Goal: Information Seeking & Learning: Learn about a topic

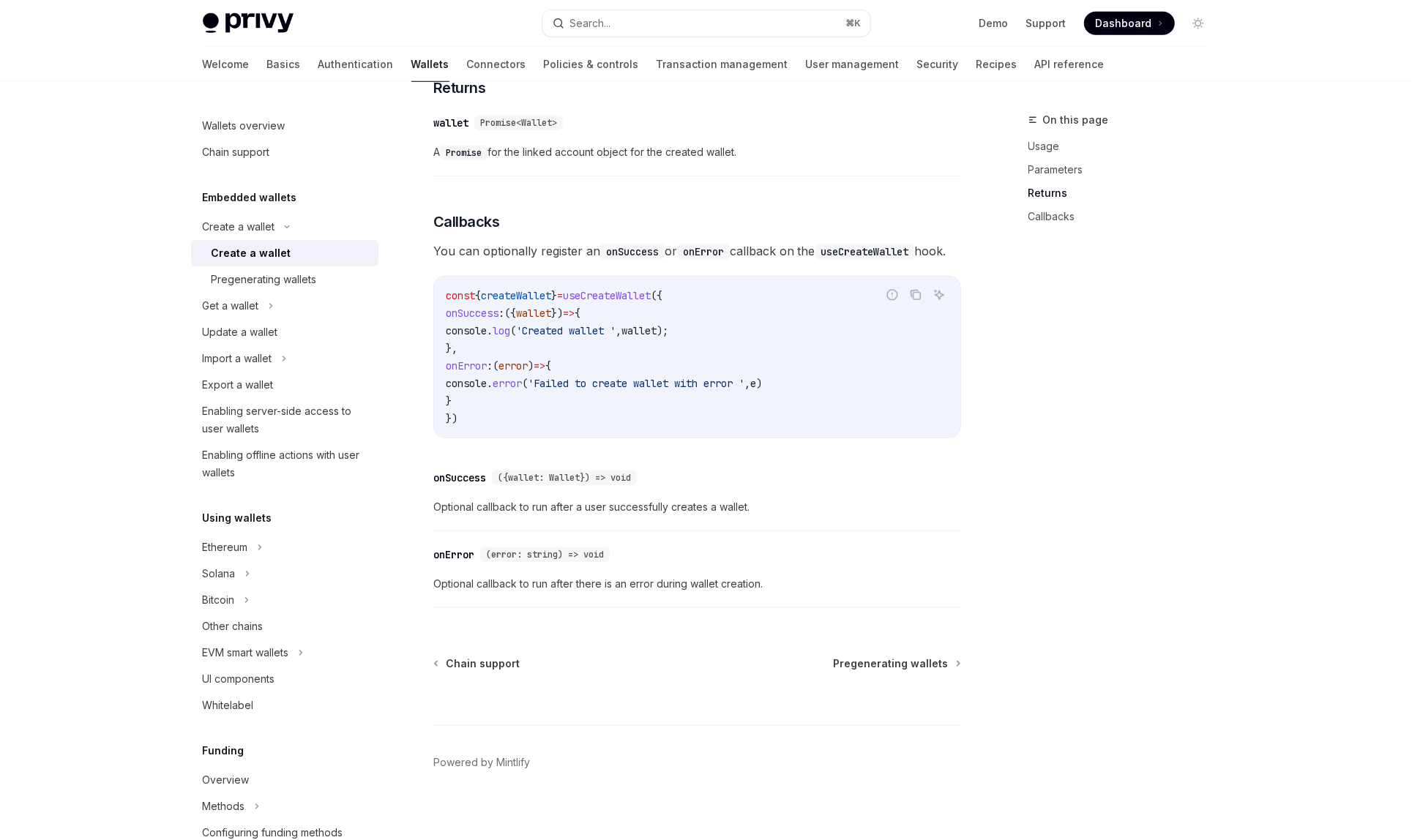
scroll to position [888, 0]
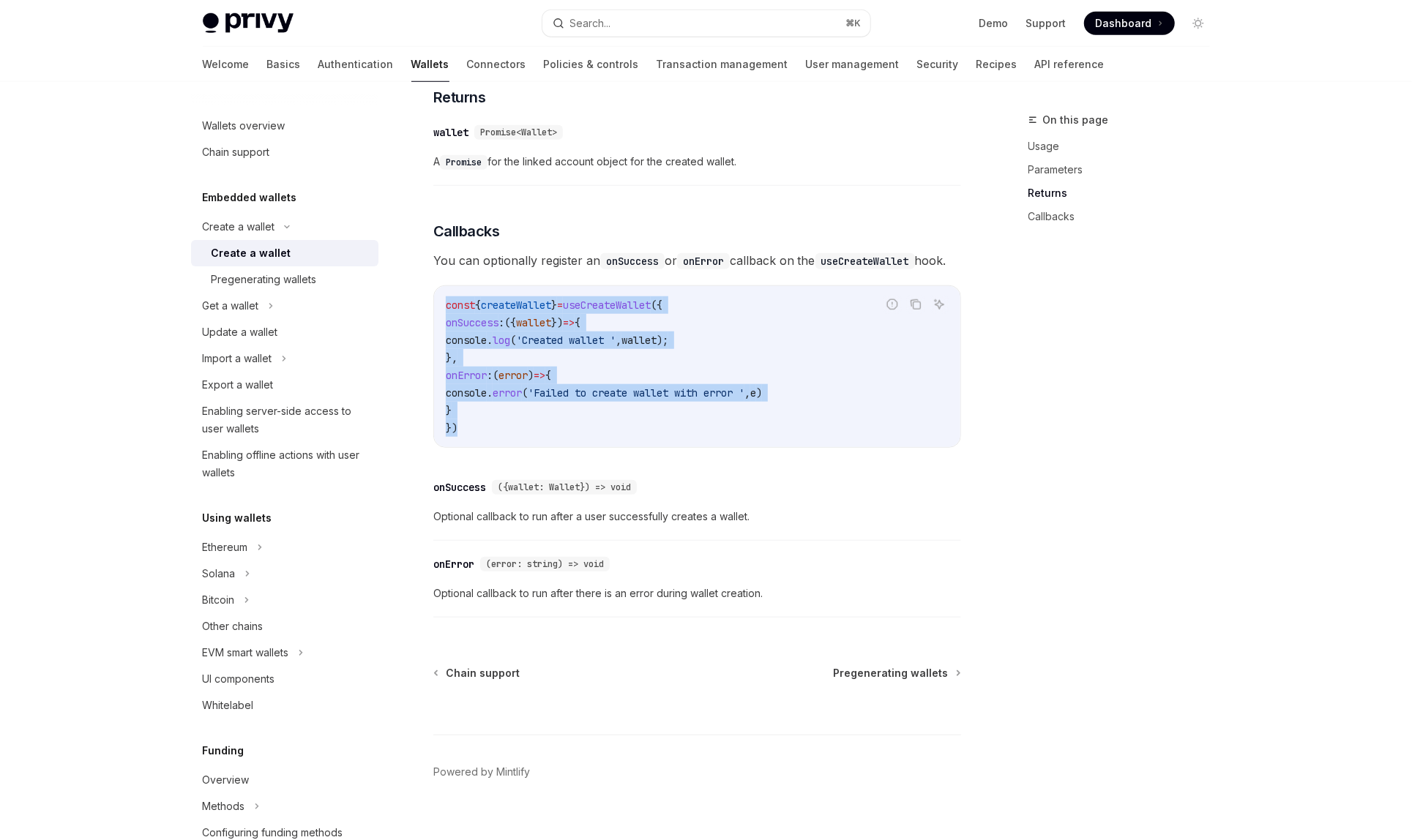
drag, startPoint x: 468, startPoint y: 446, endPoint x: 446, endPoint y: 319, distance: 128.9
click at [446, 319] on code "const { createWallet } = useCreateWallet ({ onSuccess : ({ wallet }) => { conso…" at bounding box center [697, 367] width 503 height 141
copy code "const { createWallet } = useCreateWallet ({ onSuccess : ({ wallet }) => { conso…"
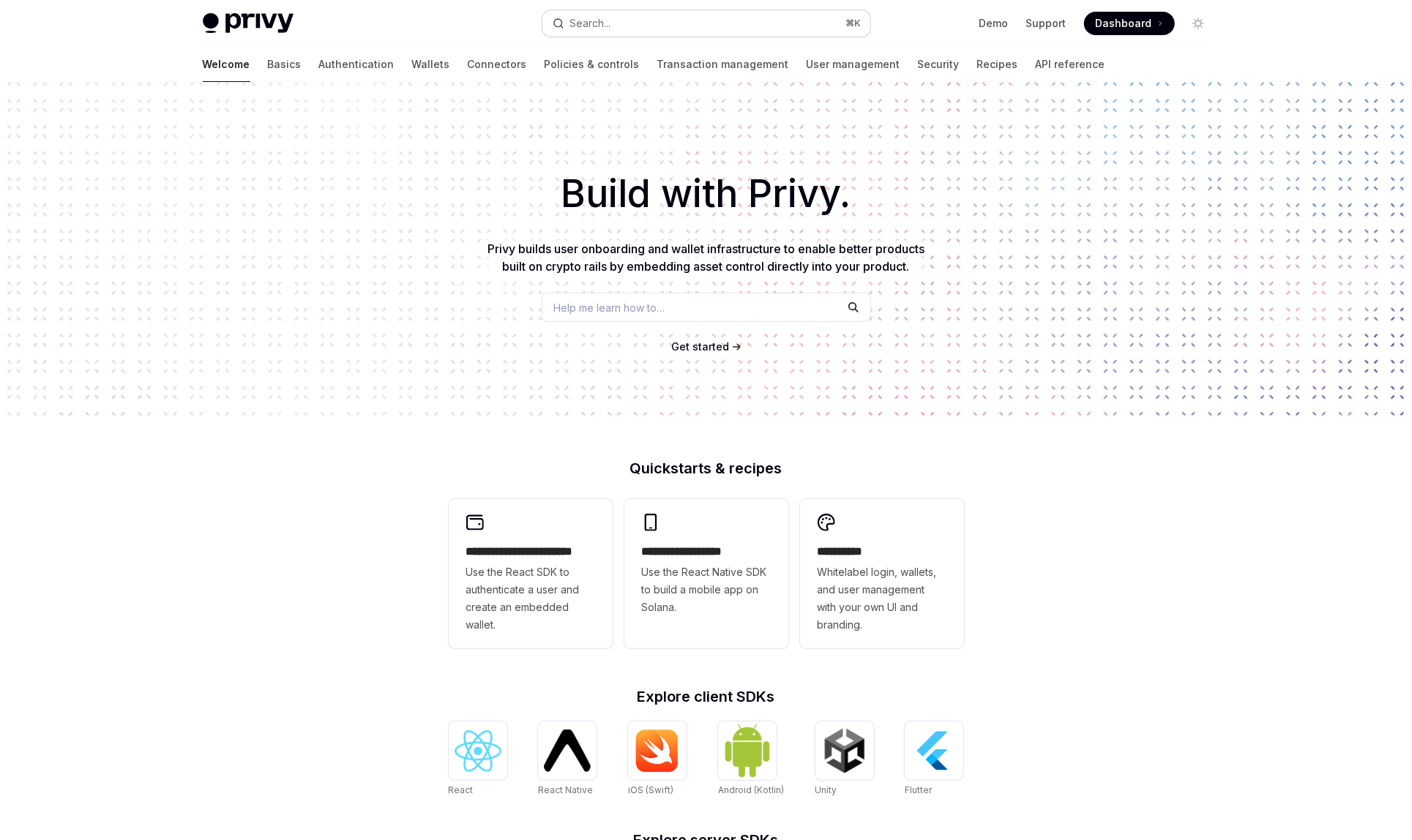
click at [787, 29] on button "Search... ⌘ K" at bounding box center [706, 24] width 328 height 26
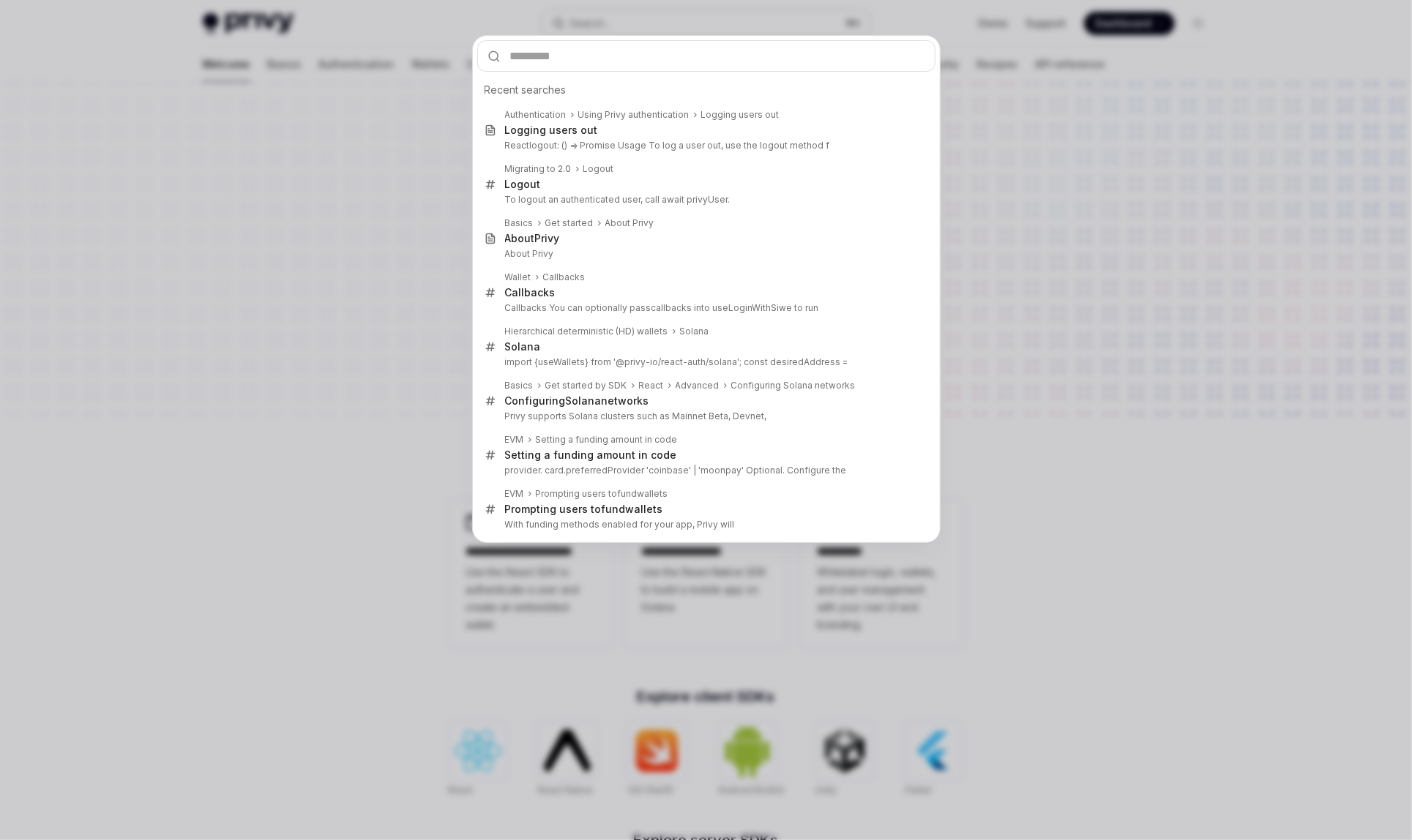
type input "*"
type input "***"
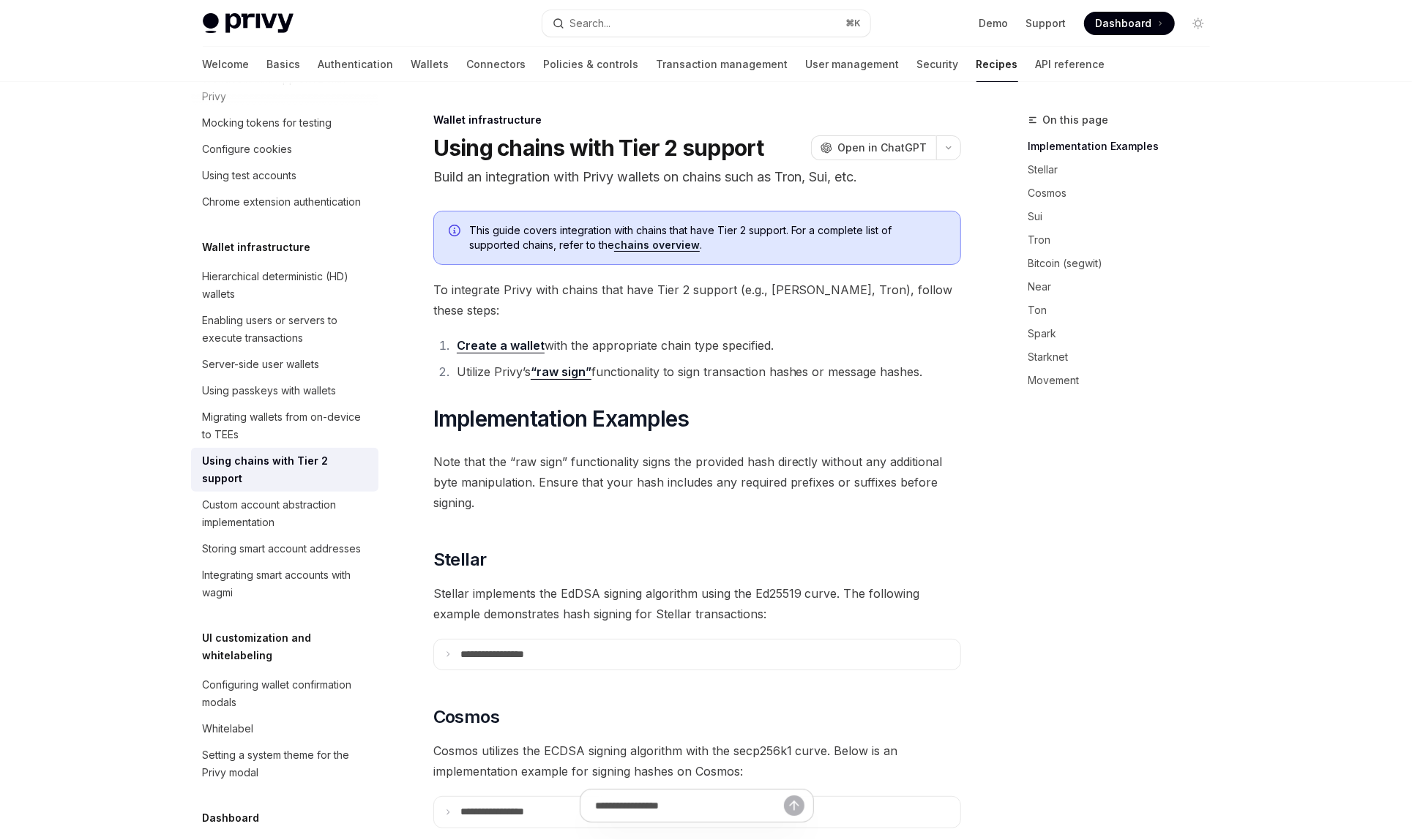
type textarea "*"
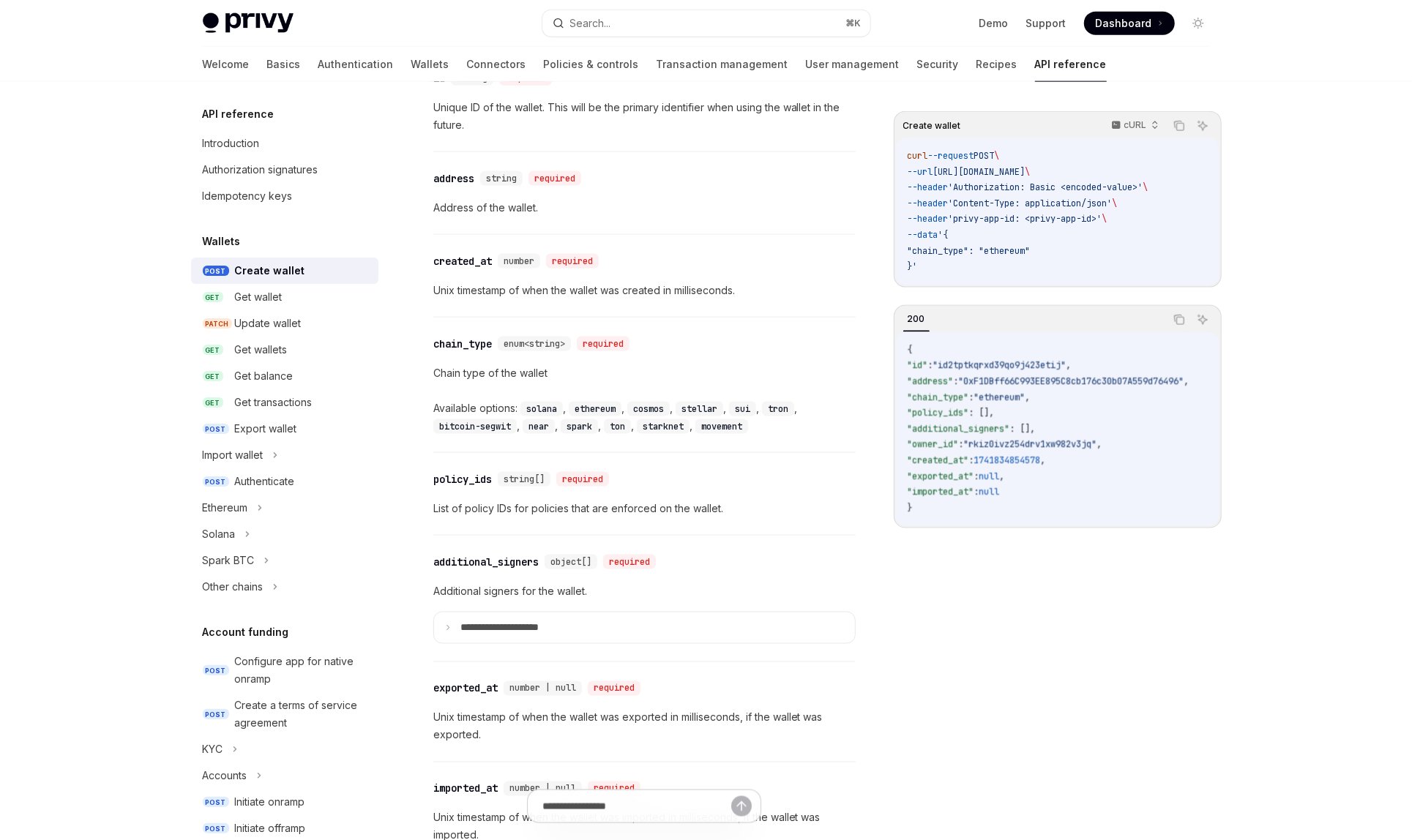
scroll to position [396, 0]
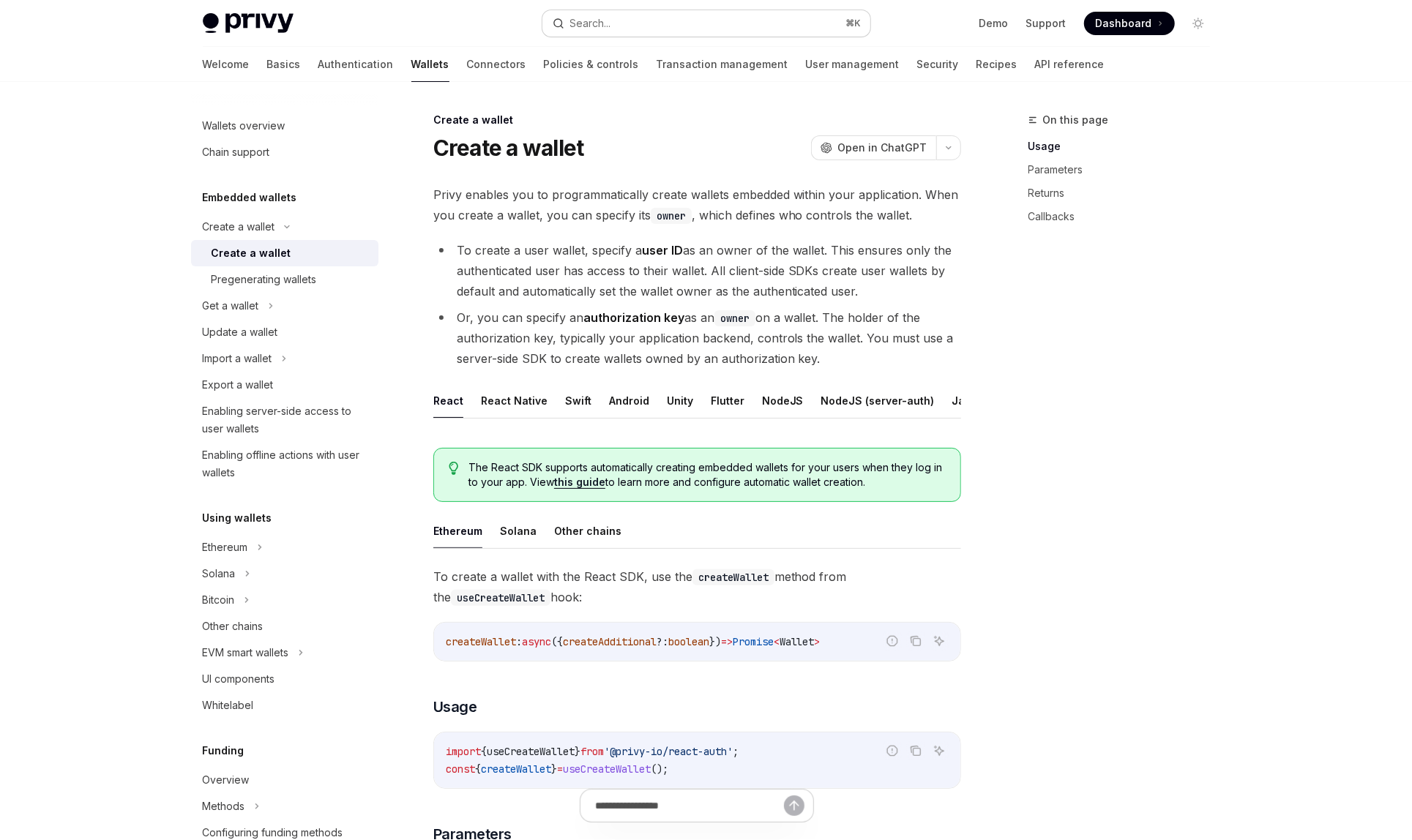
click at [800, 19] on button "Search... ⌘ K" at bounding box center [706, 24] width 328 height 26
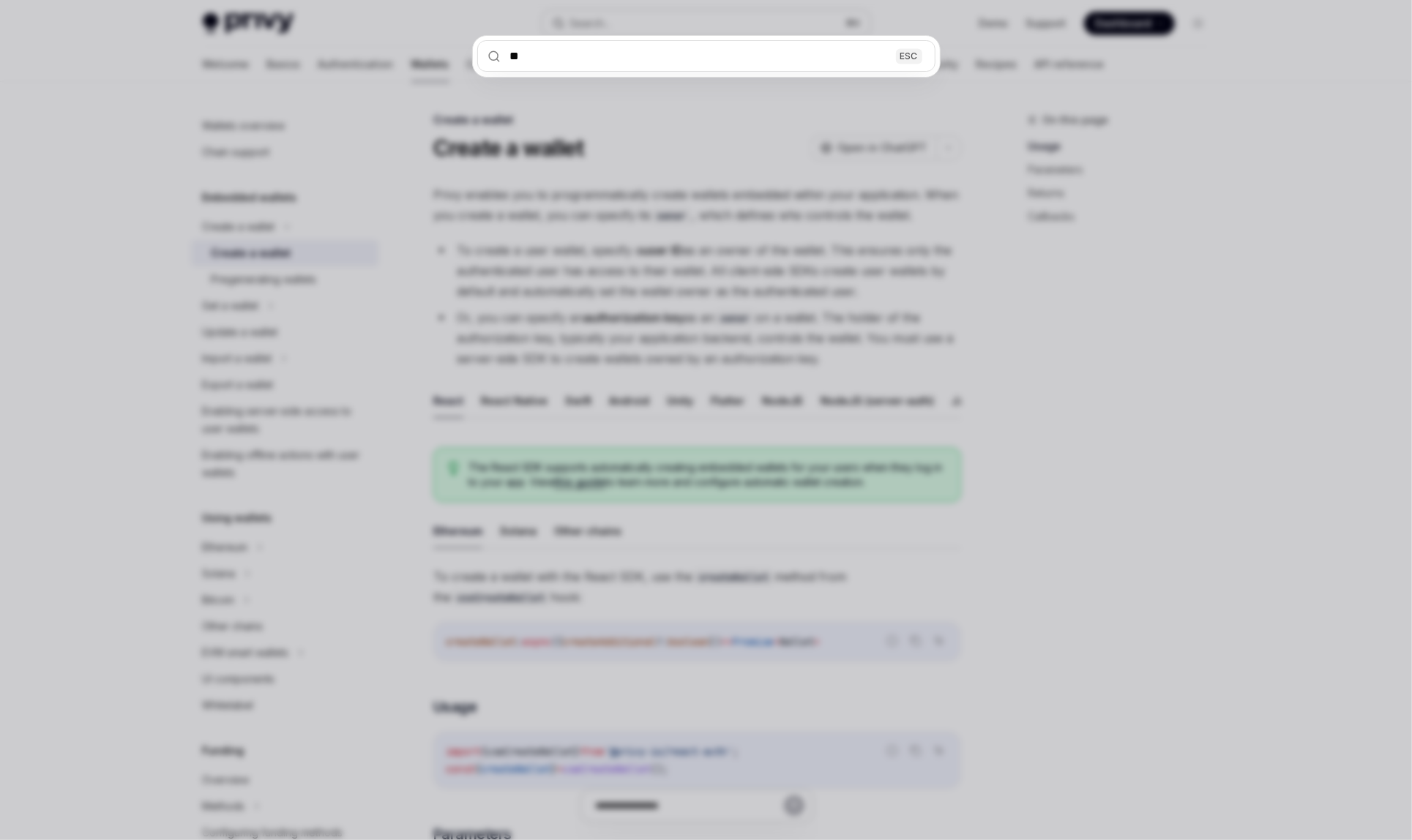
type input "***"
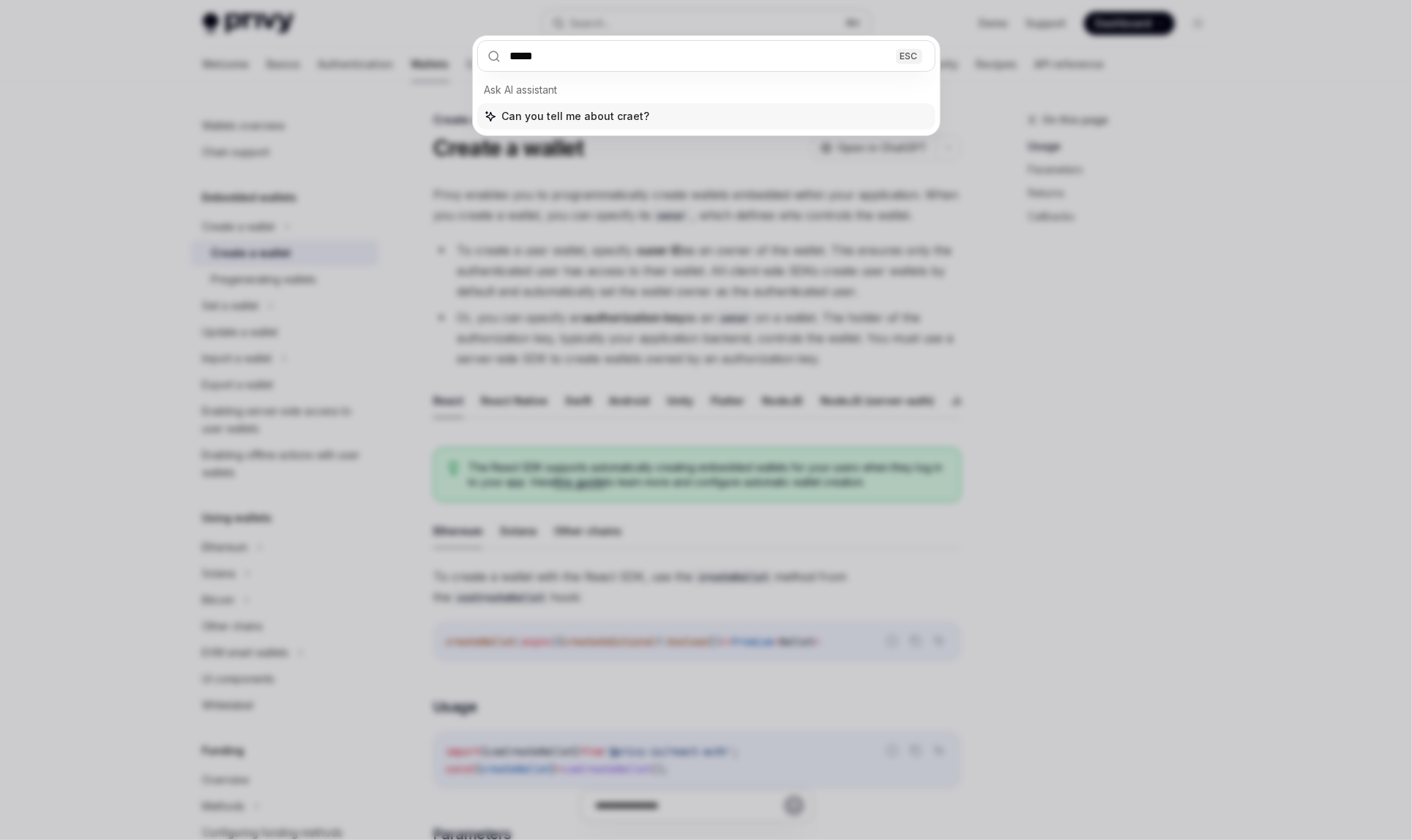
type input "******"
type input "**********"
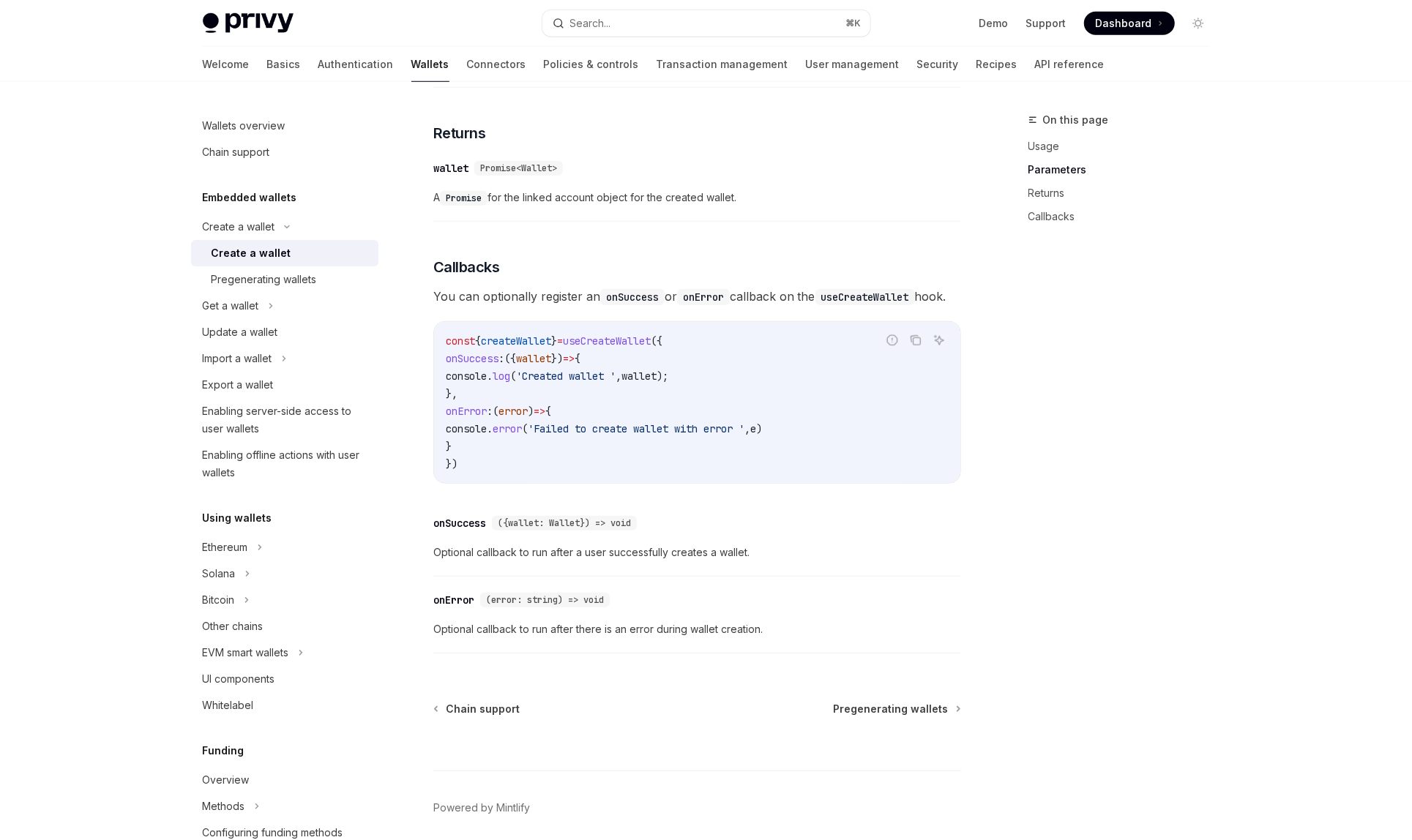
scroll to position [925, 0]
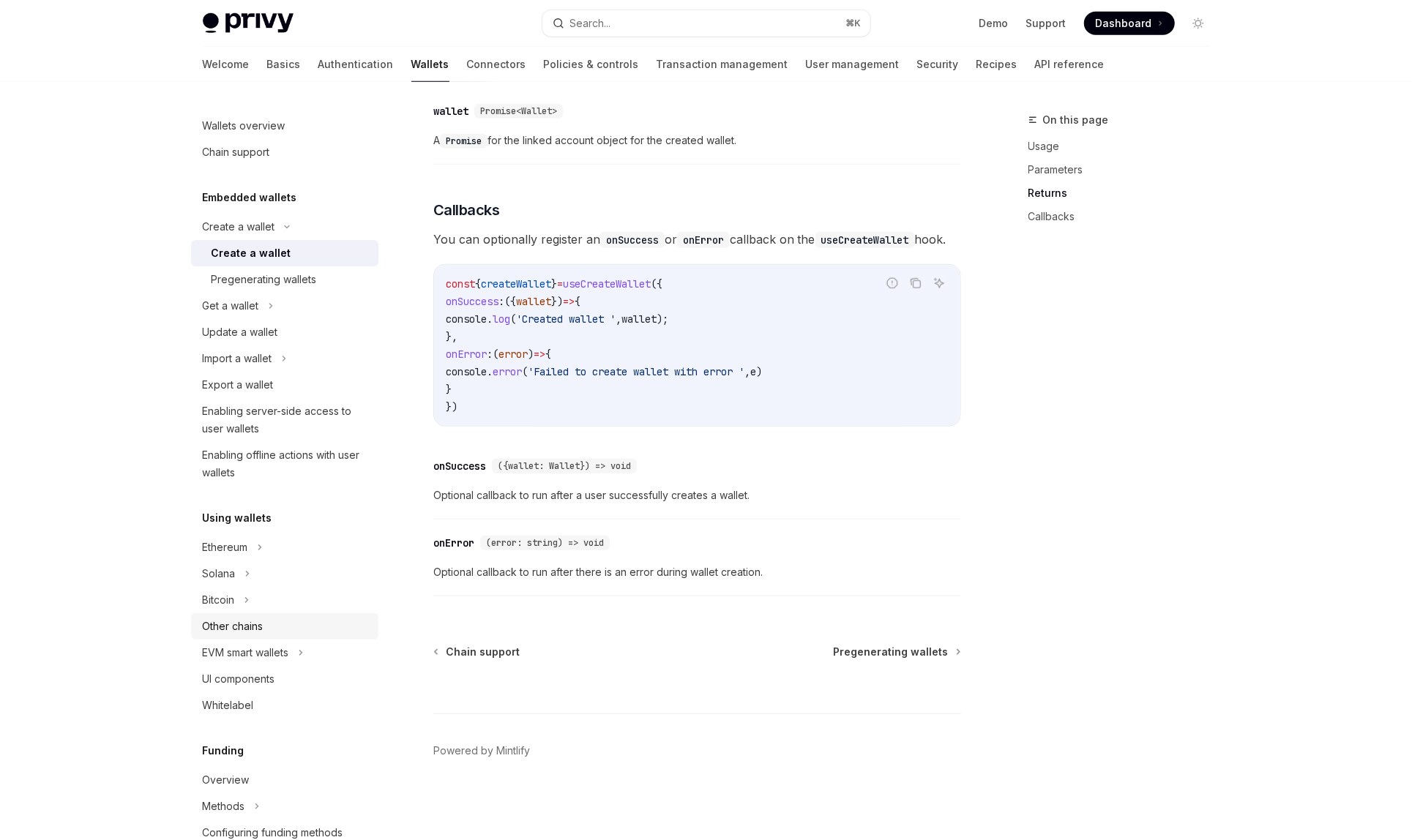
click at [282, 615] on link "Other chains" at bounding box center [285, 626] width 187 height 26
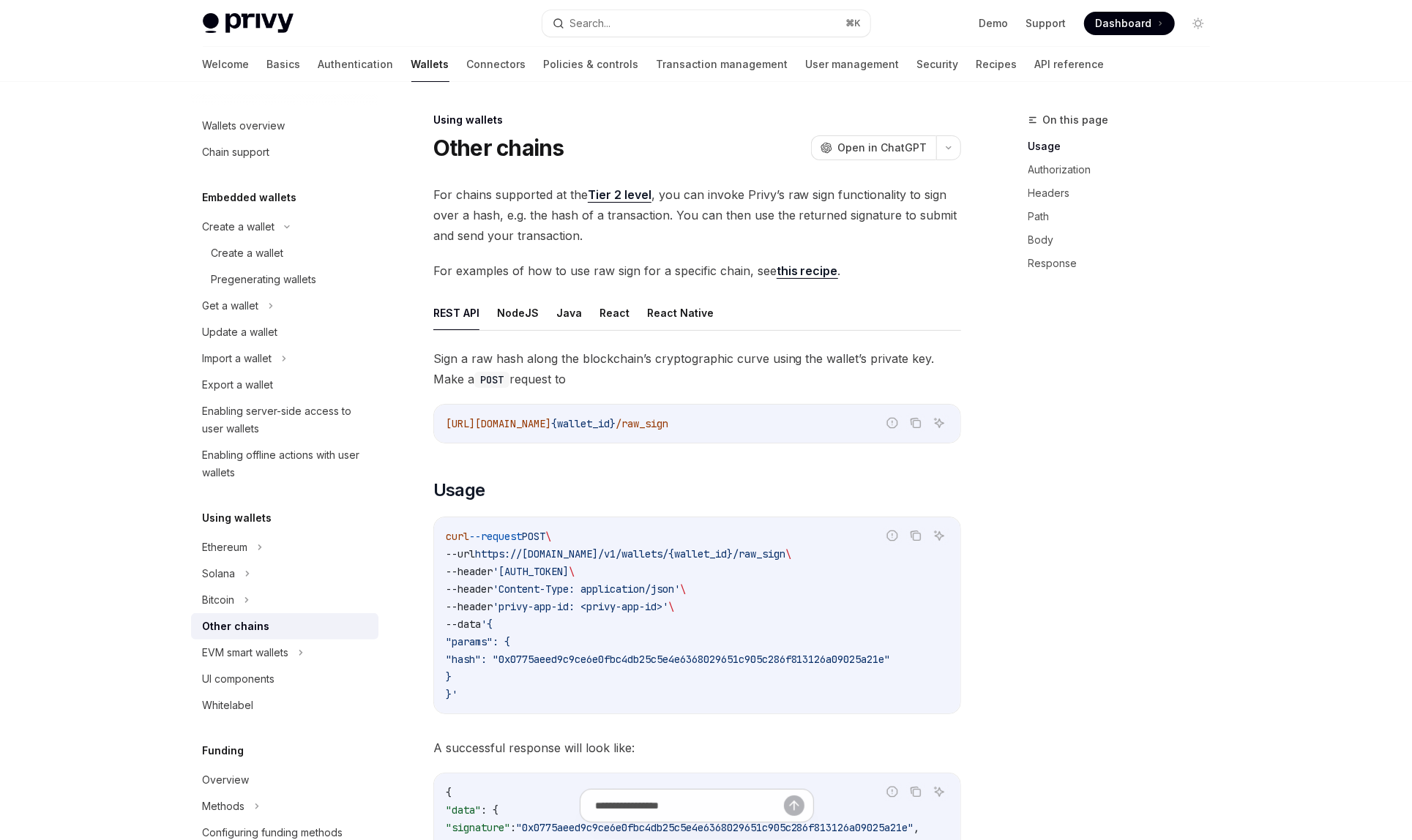
click at [282, 615] on link "Other chains" at bounding box center [285, 626] width 187 height 26
click at [256, 253] on div "Create a wallet" at bounding box center [248, 252] width 73 height 17
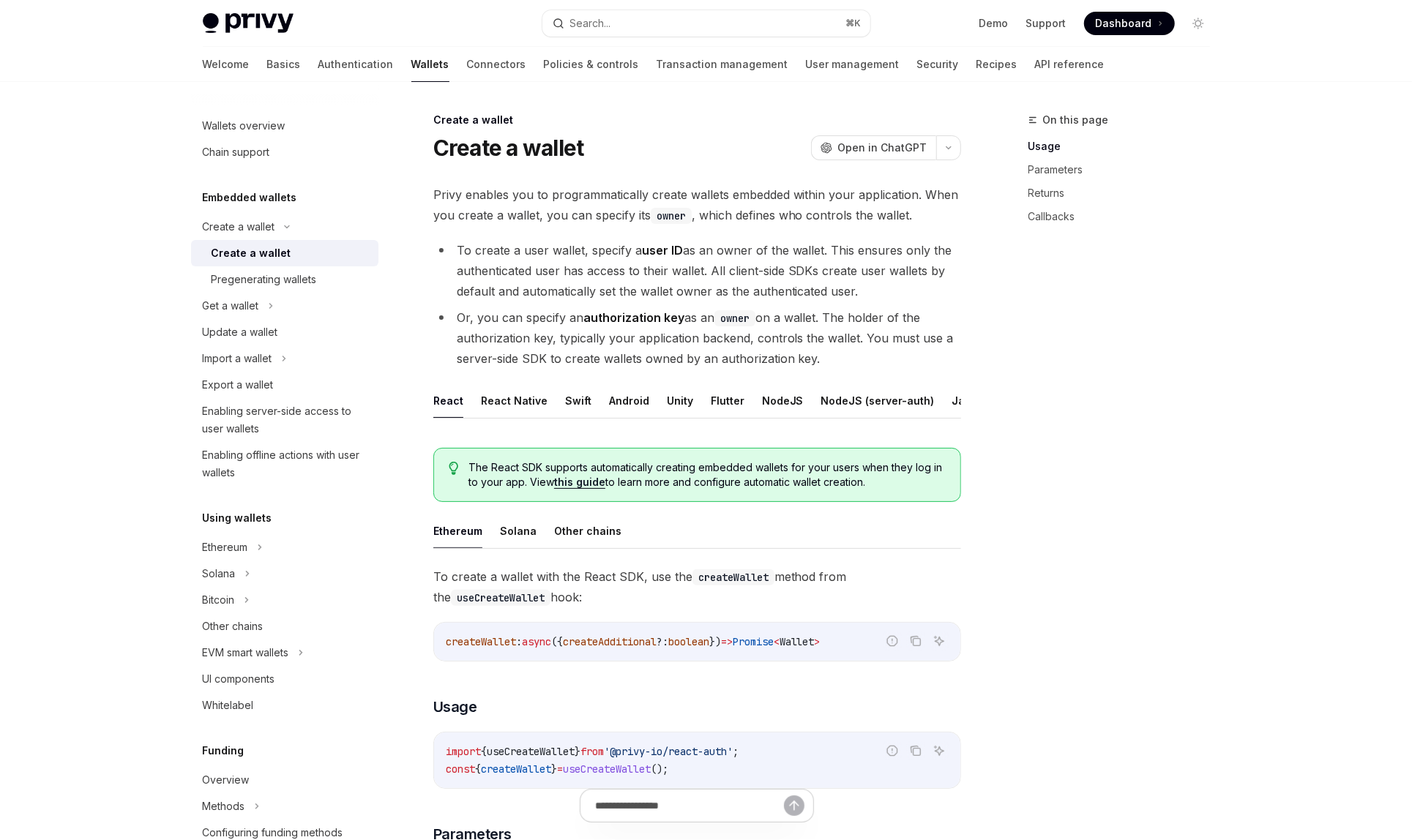
click at [256, 253] on div "Create a wallet" at bounding box center [252, 252] width 80 height 17
click at [256, 269] on link "Pregenerating wallets" at bounding box center [285, 279] width 187 height 26
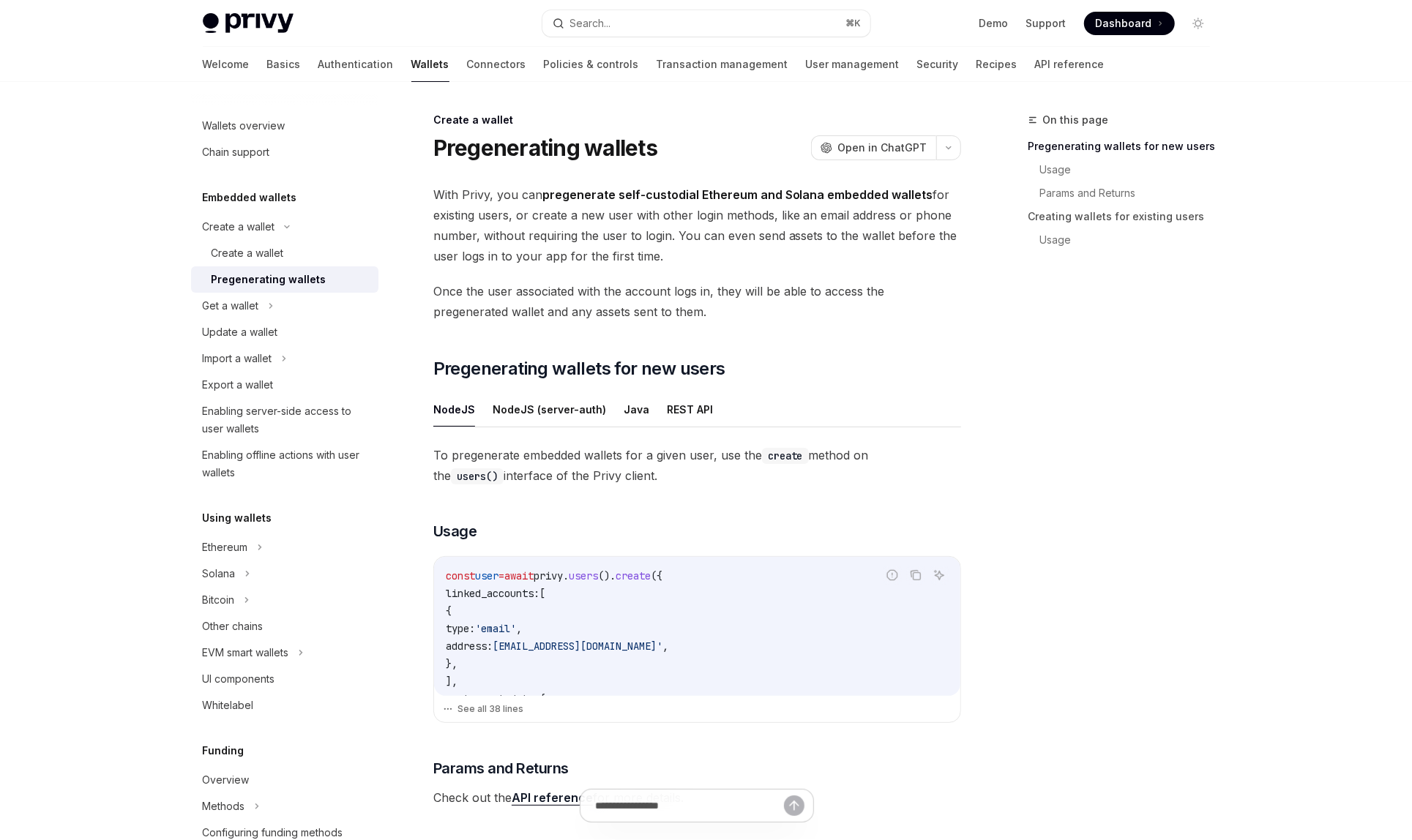
click at [256, 269] on link "Pregenerating wallets" at bounding box center [285, 279] width 187 height 26
click at [256, 220] on div "Create a wallet" at bounding box center [239, 226] width 73 height 17
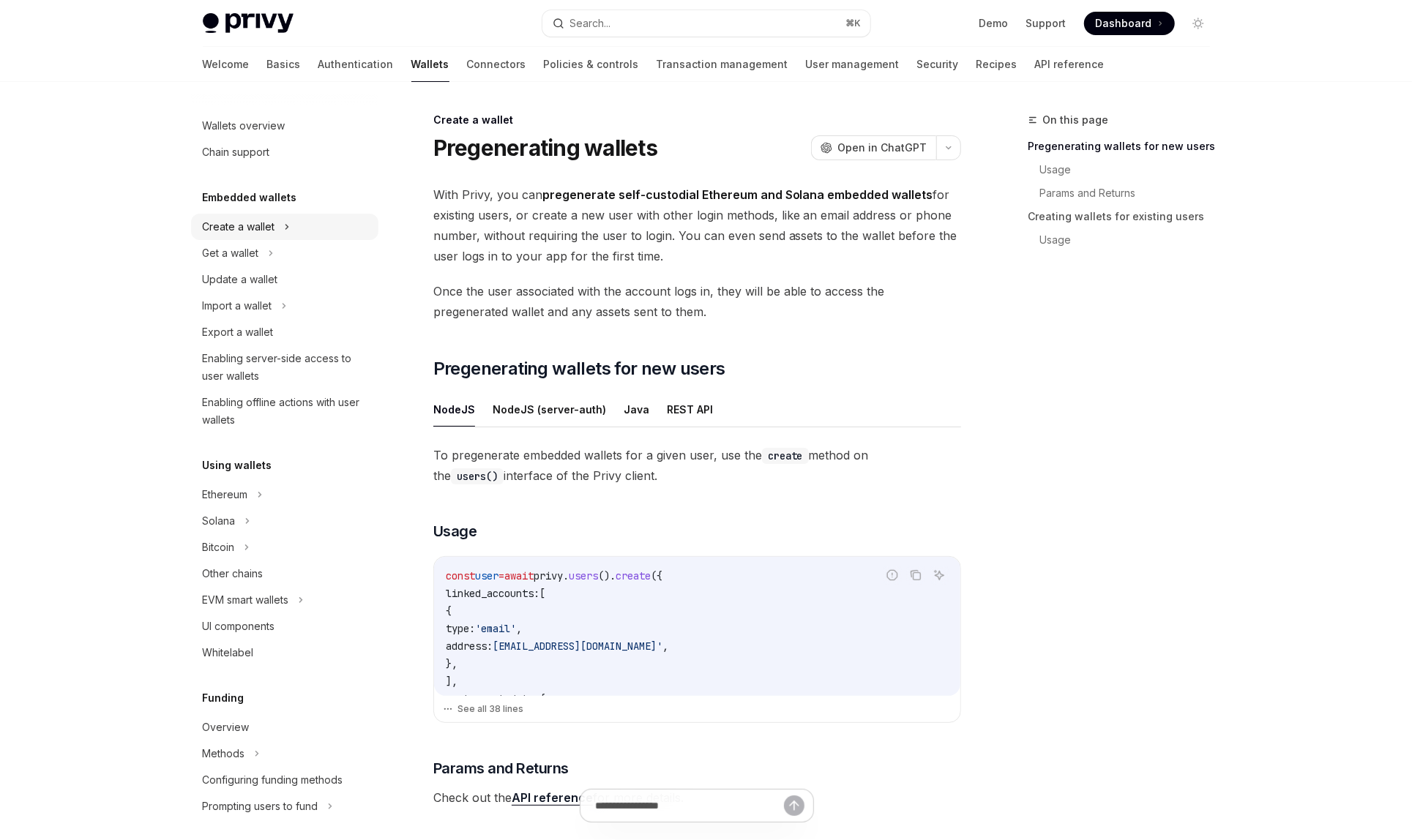
click at [256, 220] on div "Create a wallet" at bounding box center [239, 226] width 73 height 17
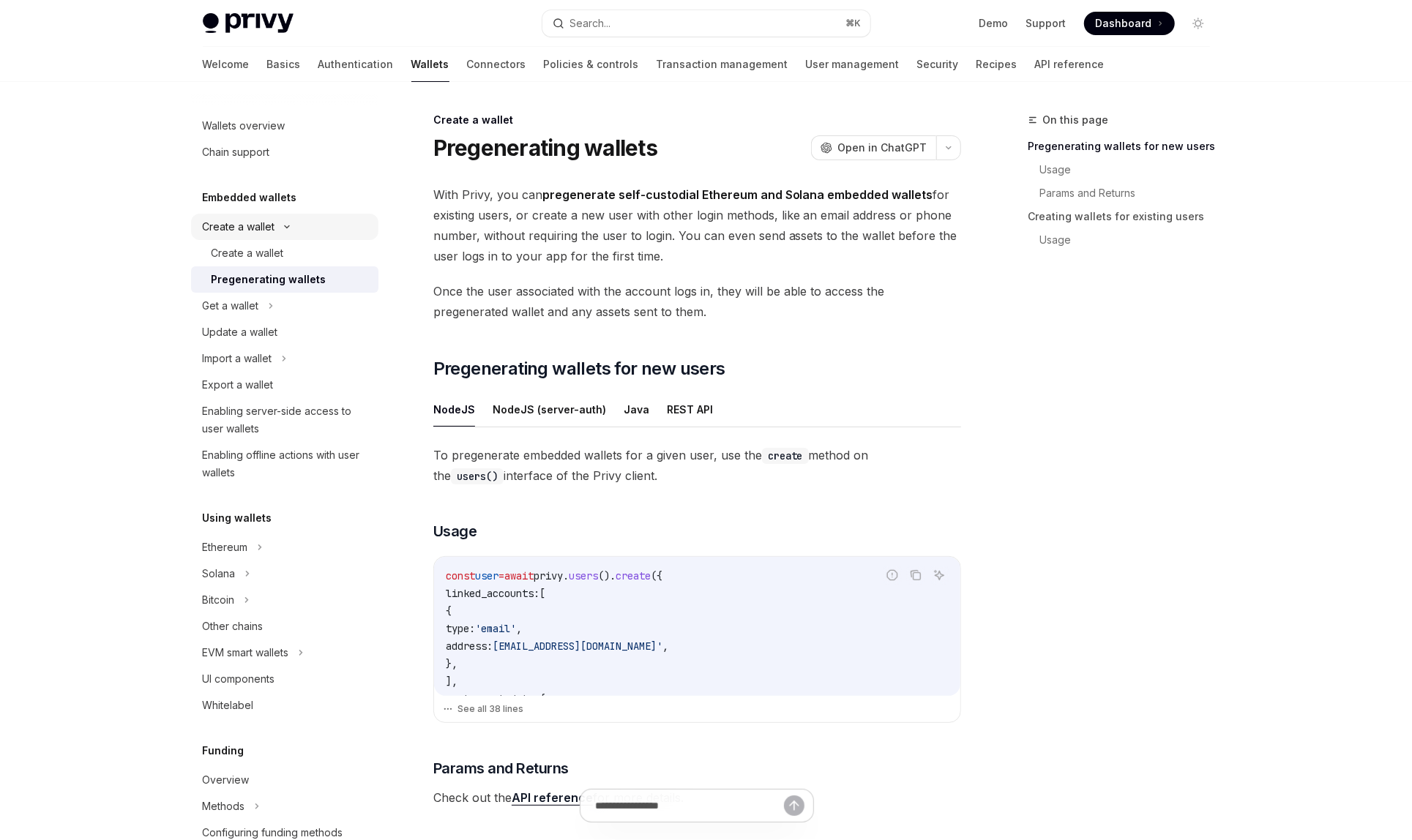
click at [256, 235] on div "Create a wallet" at bounding box center [239, 226] width 73 height 17
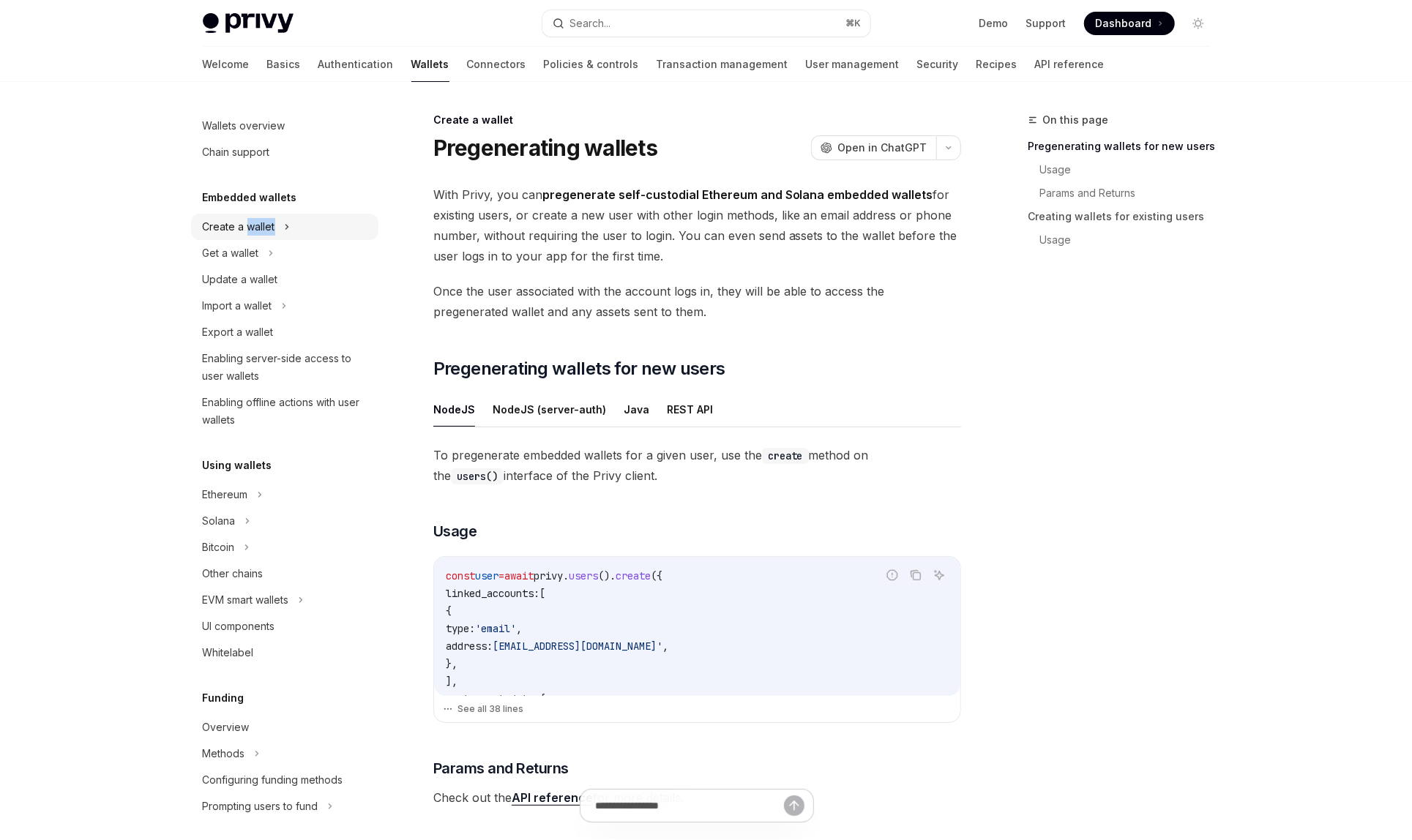
click at [256, 235] on div "Create a wallet" at bounding box center [239, 226] width 73 height 17
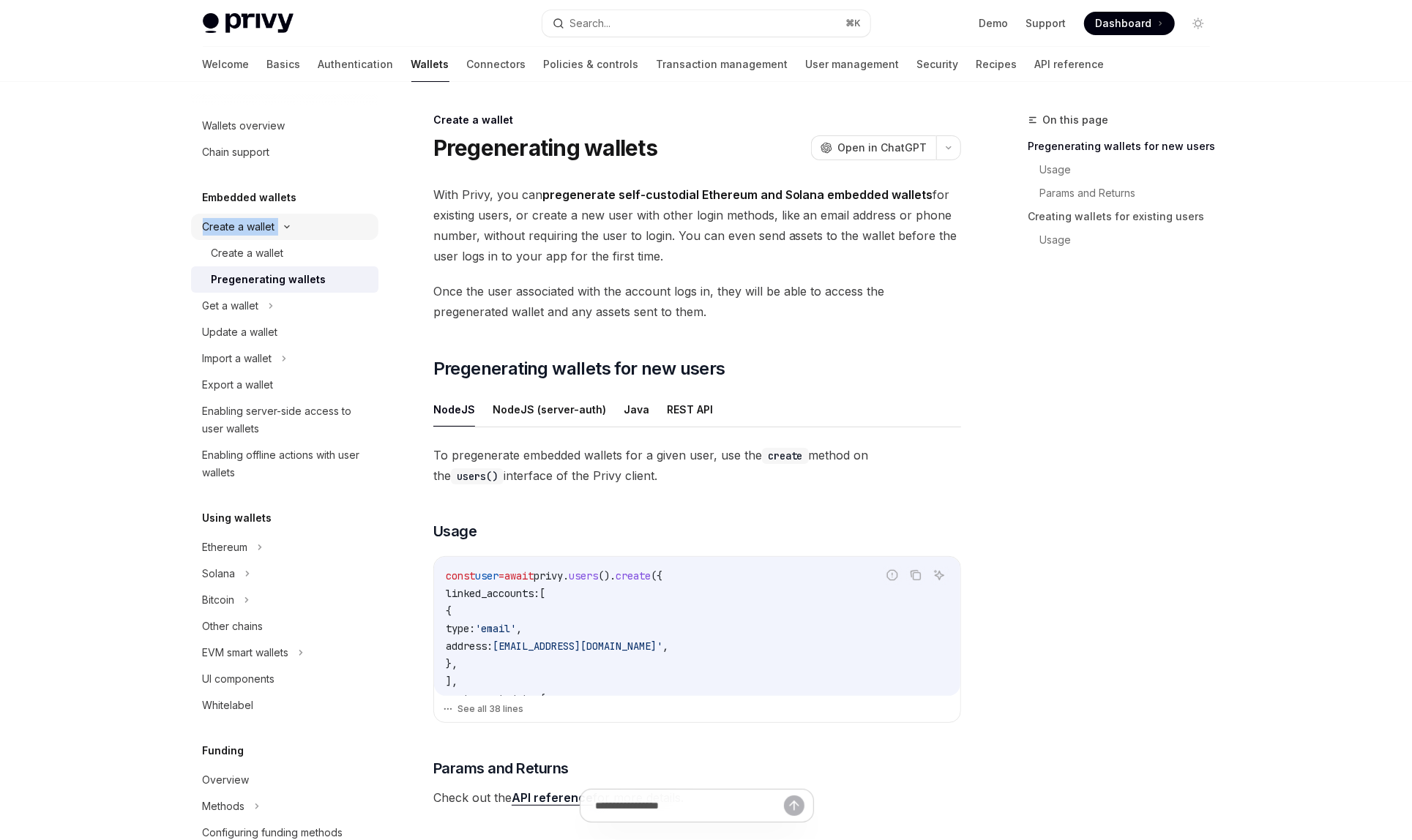
click at [256, 235] on div "Create a wallet" at bounding box center [239, 226] width 73 height 17
click at [254, 248] on div "Create a wallet" at bounding box center [248, 252] width 73 height 17
type textarea "*"
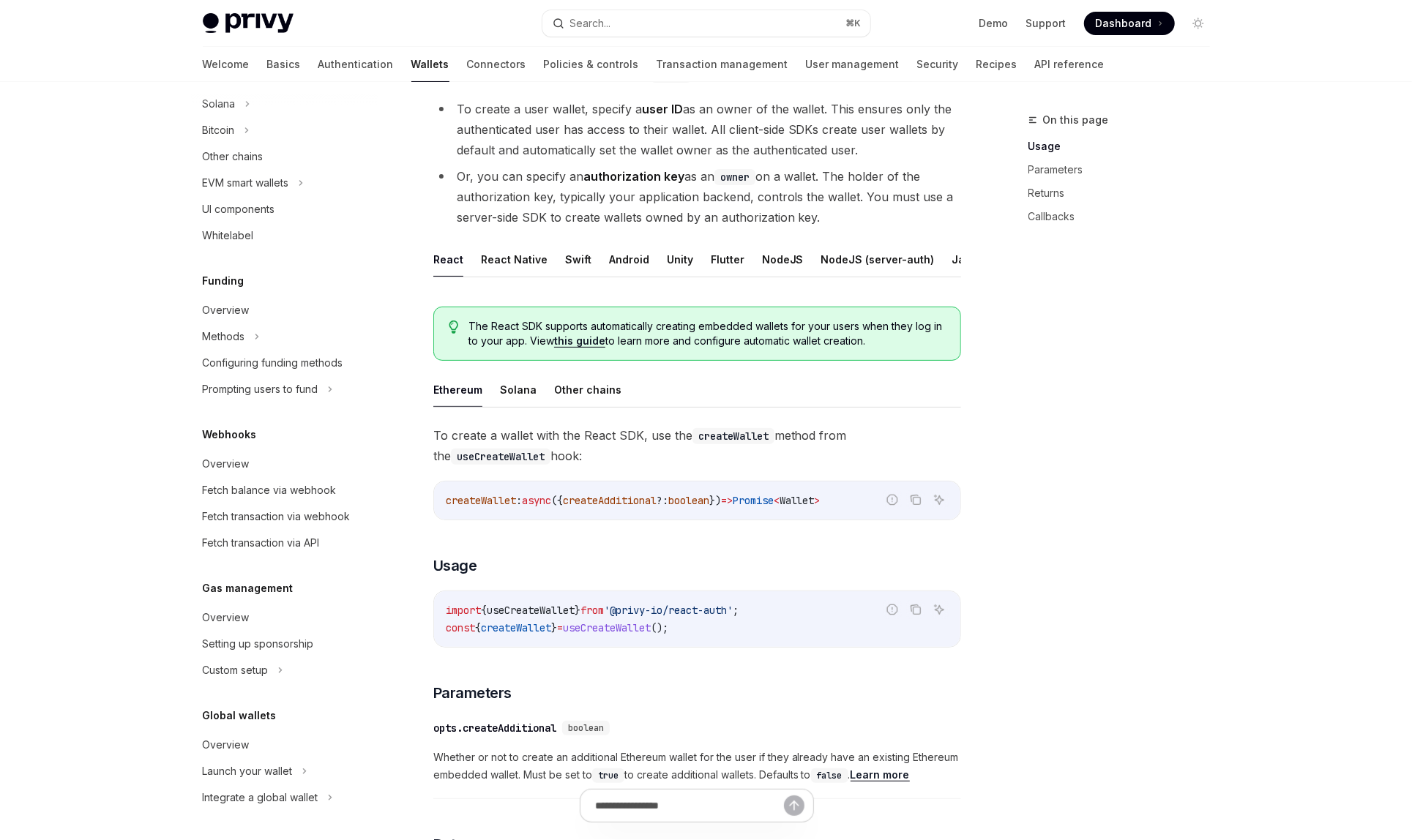
scroll to position [150, 0]
